Goal: Information Seeking & Learning: Learn about a topic

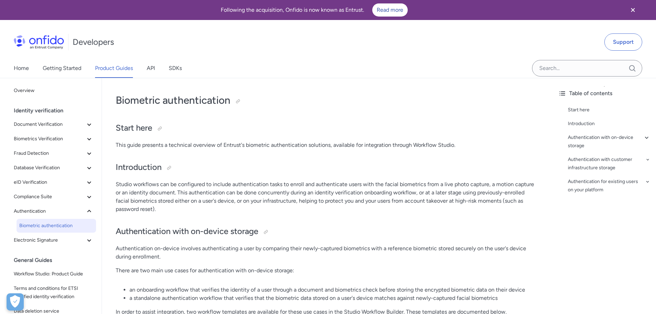
click at [253, 69] on div "Home Getting Started Product Guides API SDKs" at bounding box center [328, 68] width 656 height 19
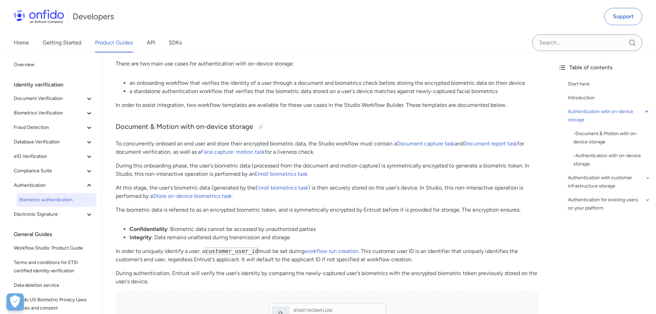
scroll to position [241, 0]
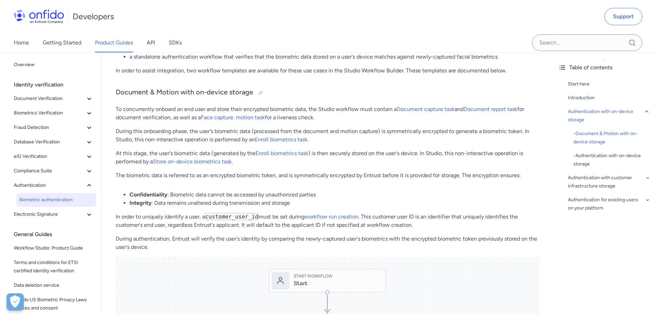
drag, startPoint x: 232, startPoint y: 111, endPoint x: 332, endPoint y: 123, distance: 101.3
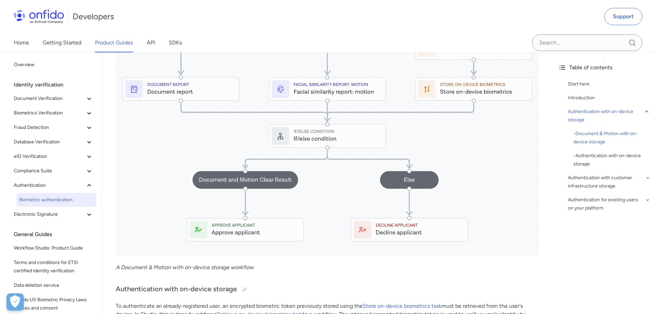
scroll to position [517, 0]
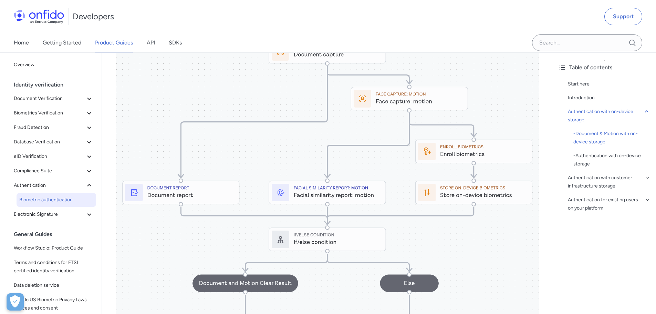
click at [156, 194] on img at bounding box center [327, 169] width 423 height 377
click at [198, 196] on img at bounding box center [327, 169] width 423 height 377
click at [341, 202] on img at bounding box center [327, 169] width 423 height 377
click at [466, 197] on img at bounding box center [327, 169] width 423 height 377
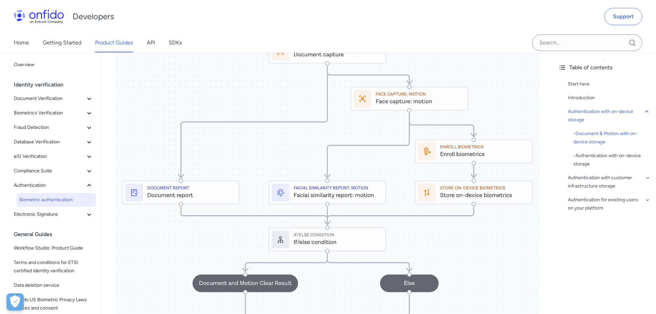
click at [403, 229] on img at bounding box center [327, 169] width 423 height 377
